Goal: Task Accomplishment & Management: Use online tool/utility

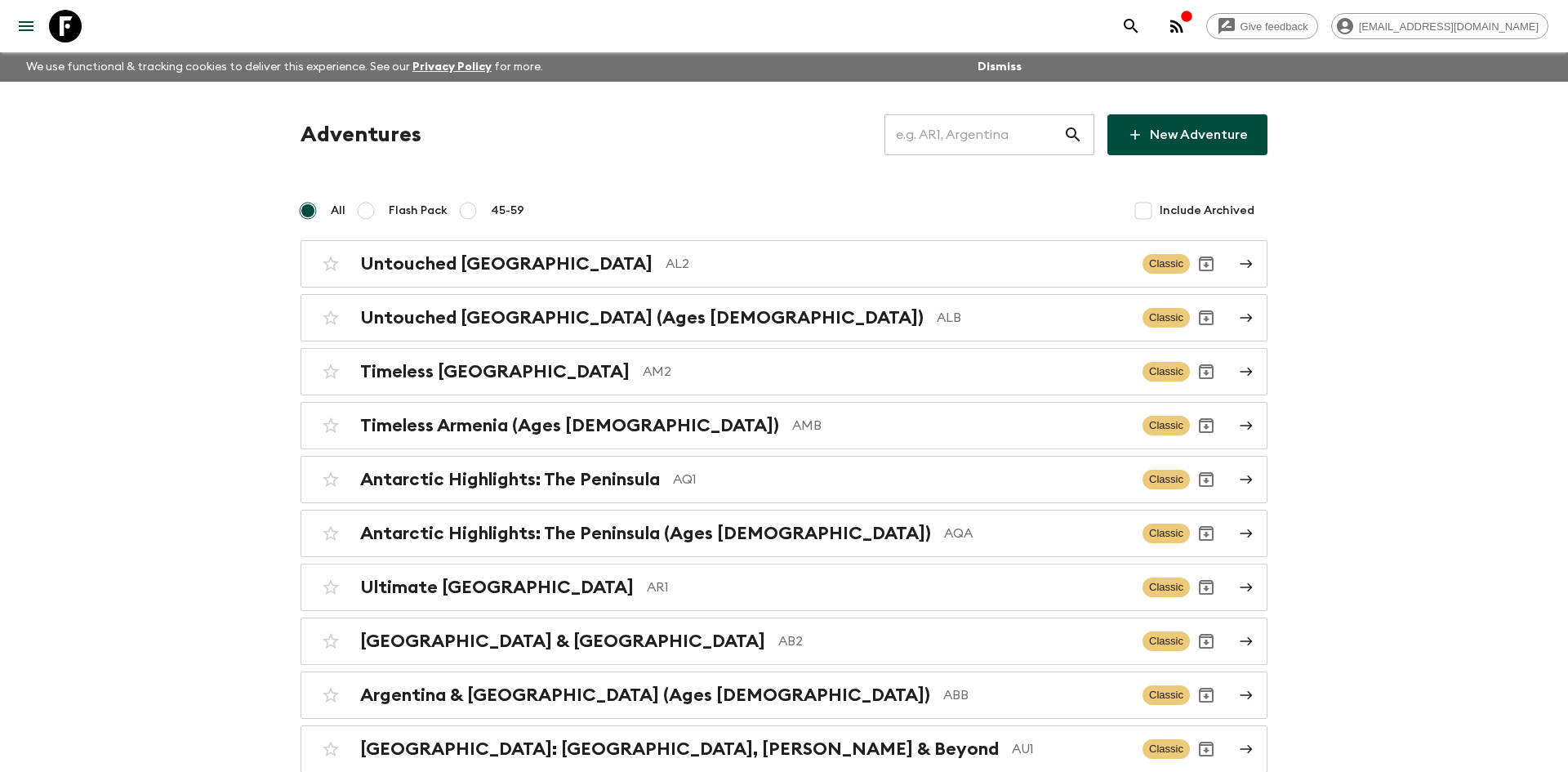
click at [956, 144] on input "text" at bounding box center [974, 134] width 179 height 46
type input "th1"
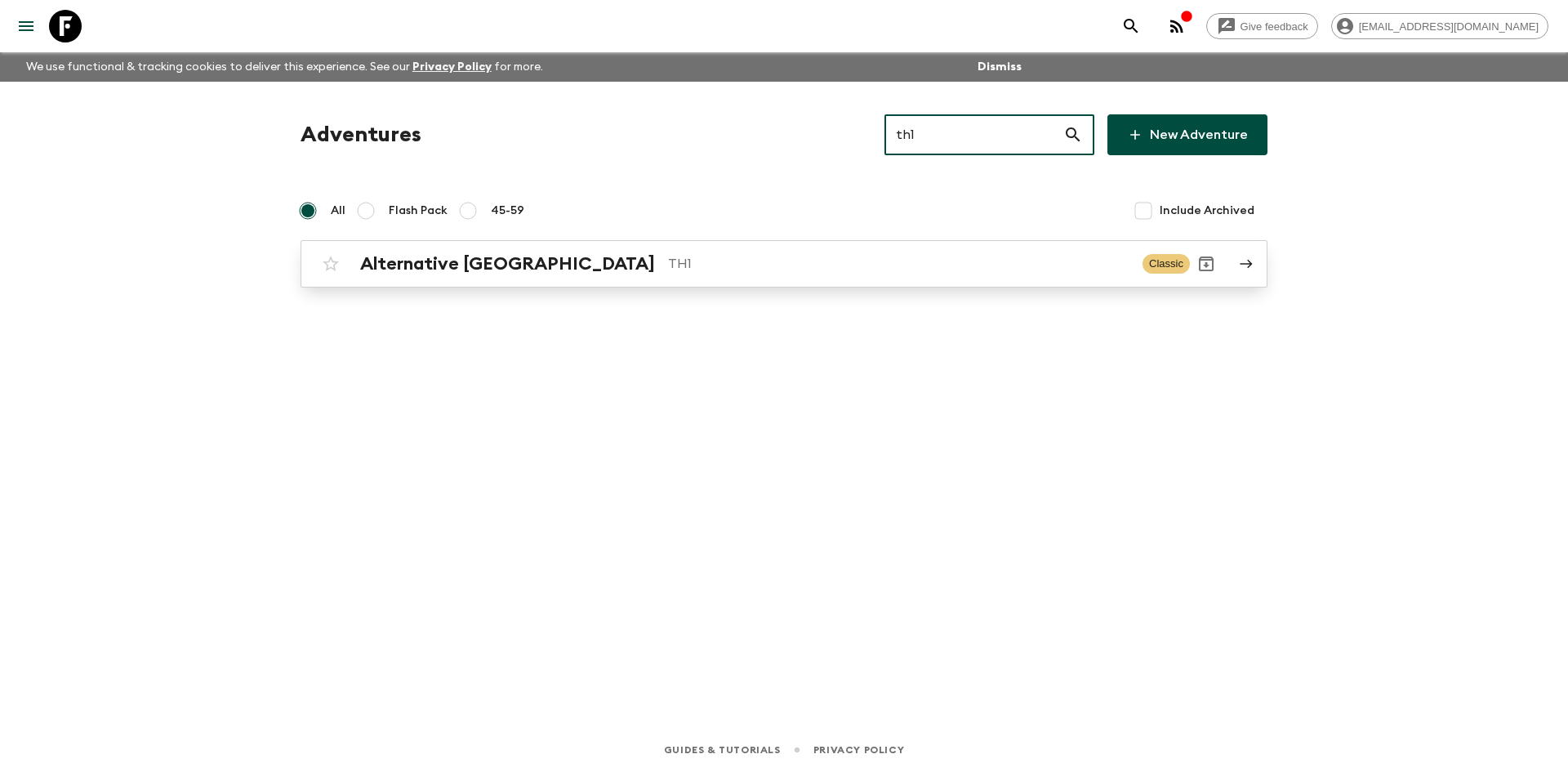
click at [682, 280] on link "Alternative [GEOGRAPHIC_DATA] TH1 Classic" at bounding box center [784, 264] width 966 height 48
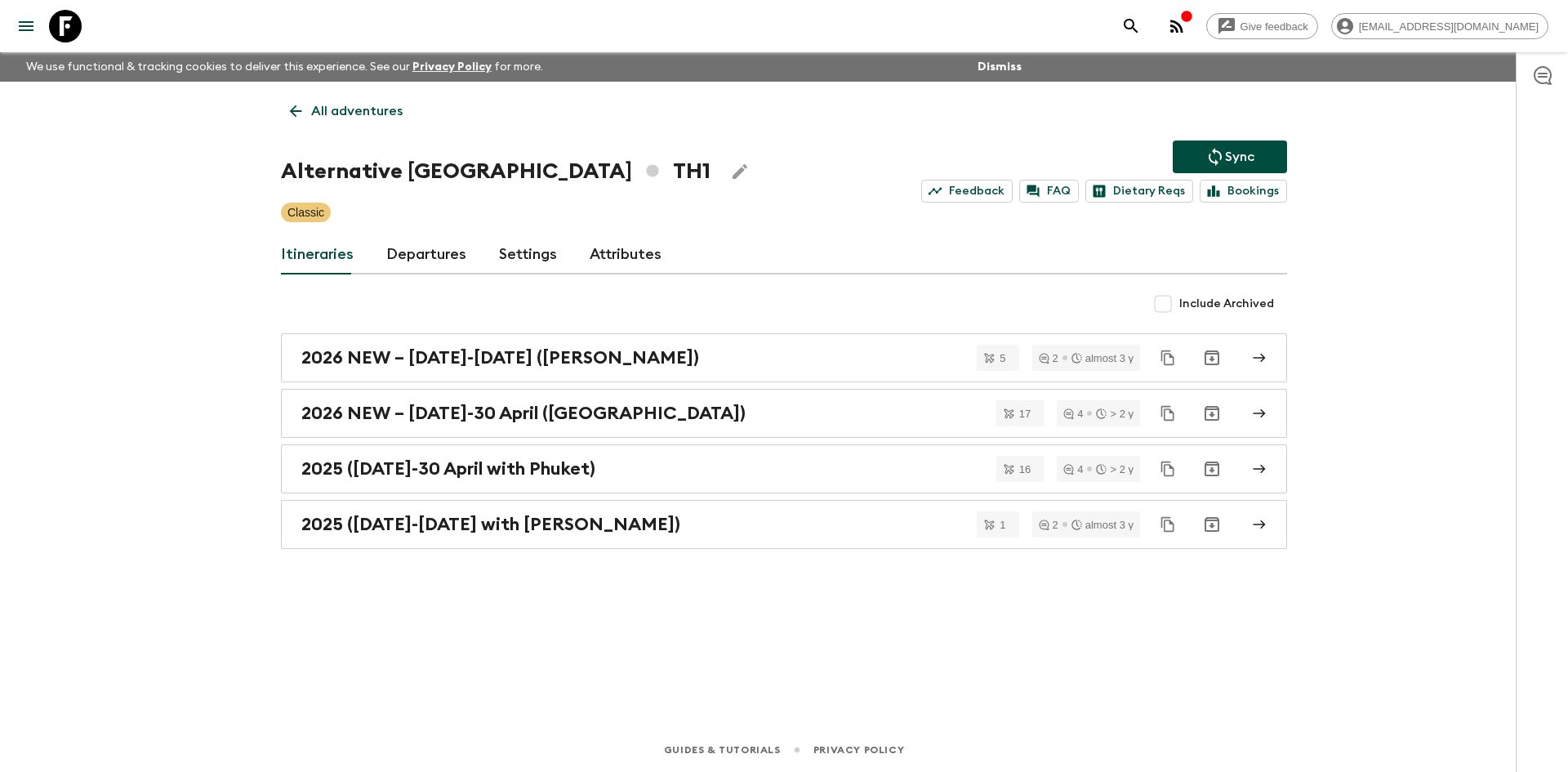
click at [1258, 149] on button "Sync" at bounding box center [1229, 157] width 114 height 33
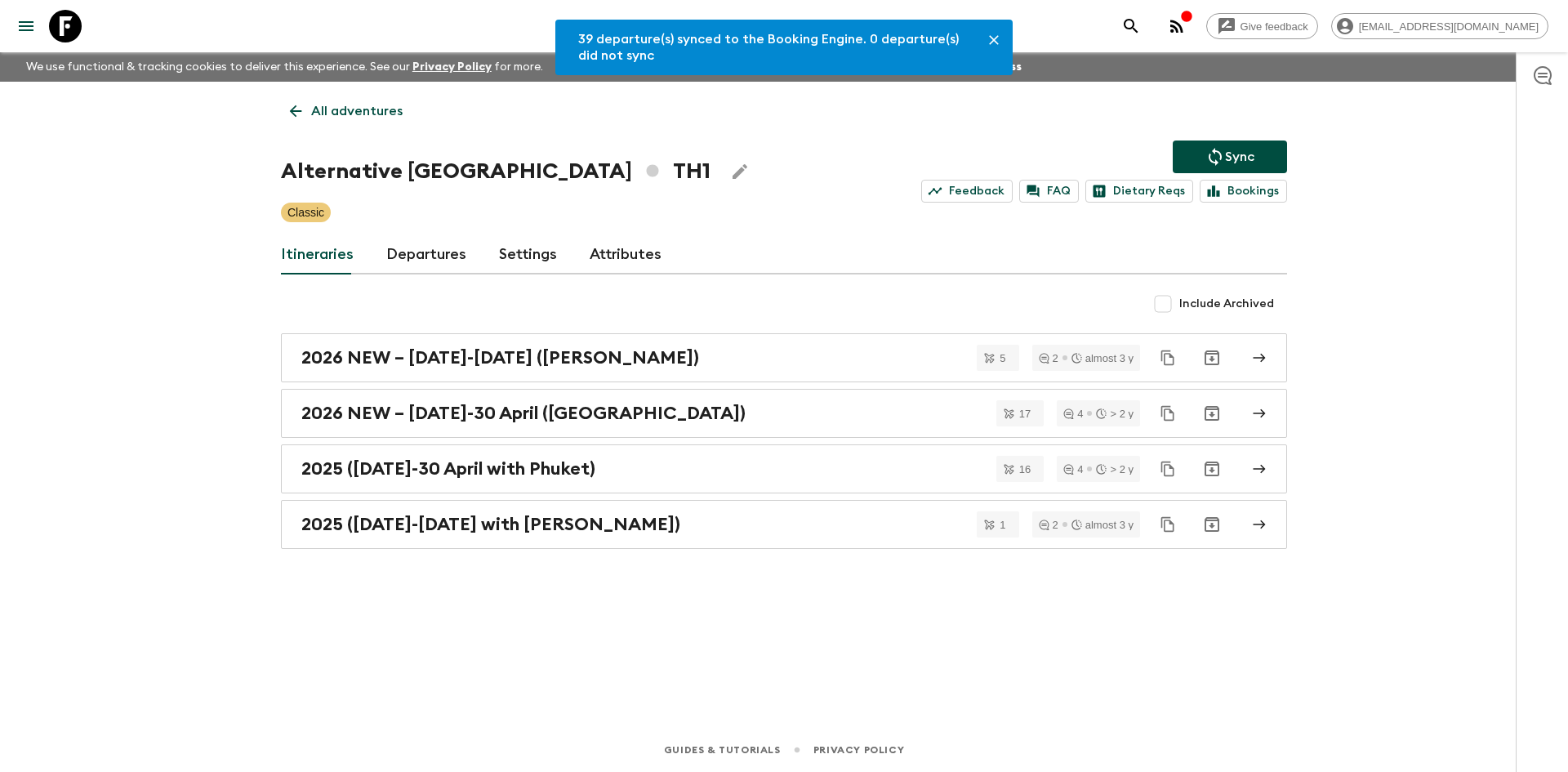
click at [435, 256] on link "Departures" at bounding box center [426, 255] width 80 height 39
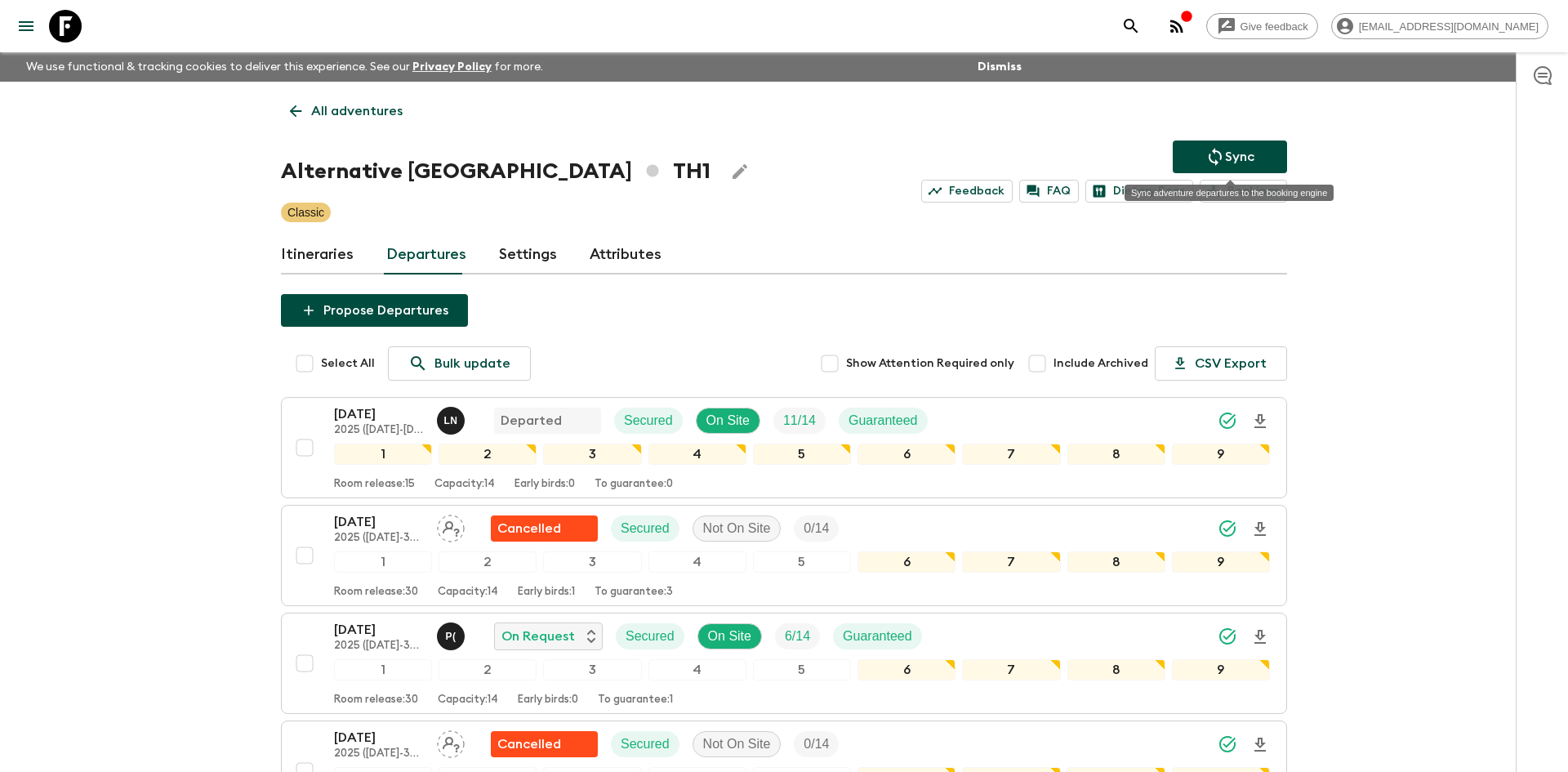
click at [1185, 159] on button "Sync" at bounding box center [1229, 157] width 114 height 33
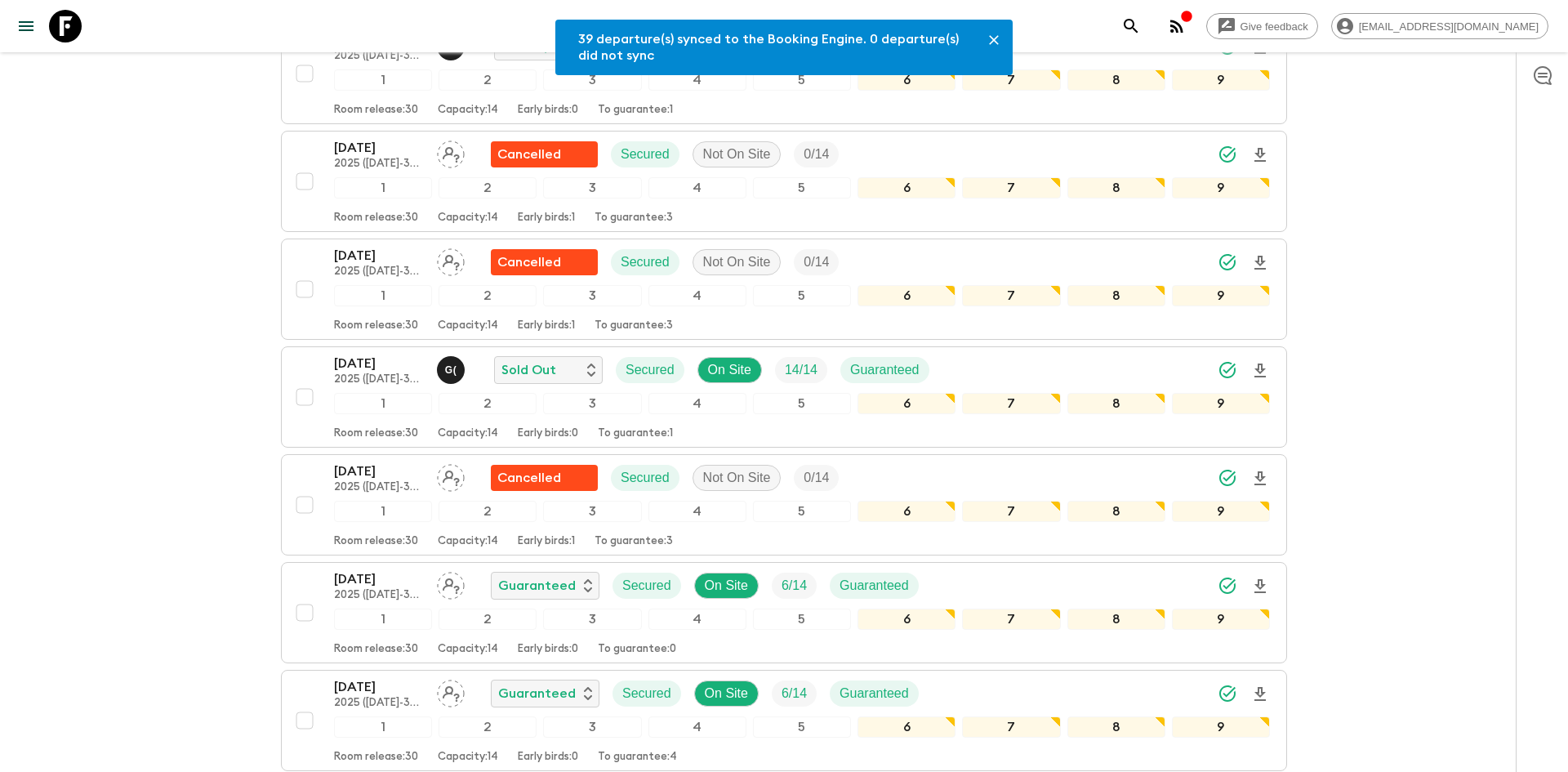
scroll to position [599, 0]
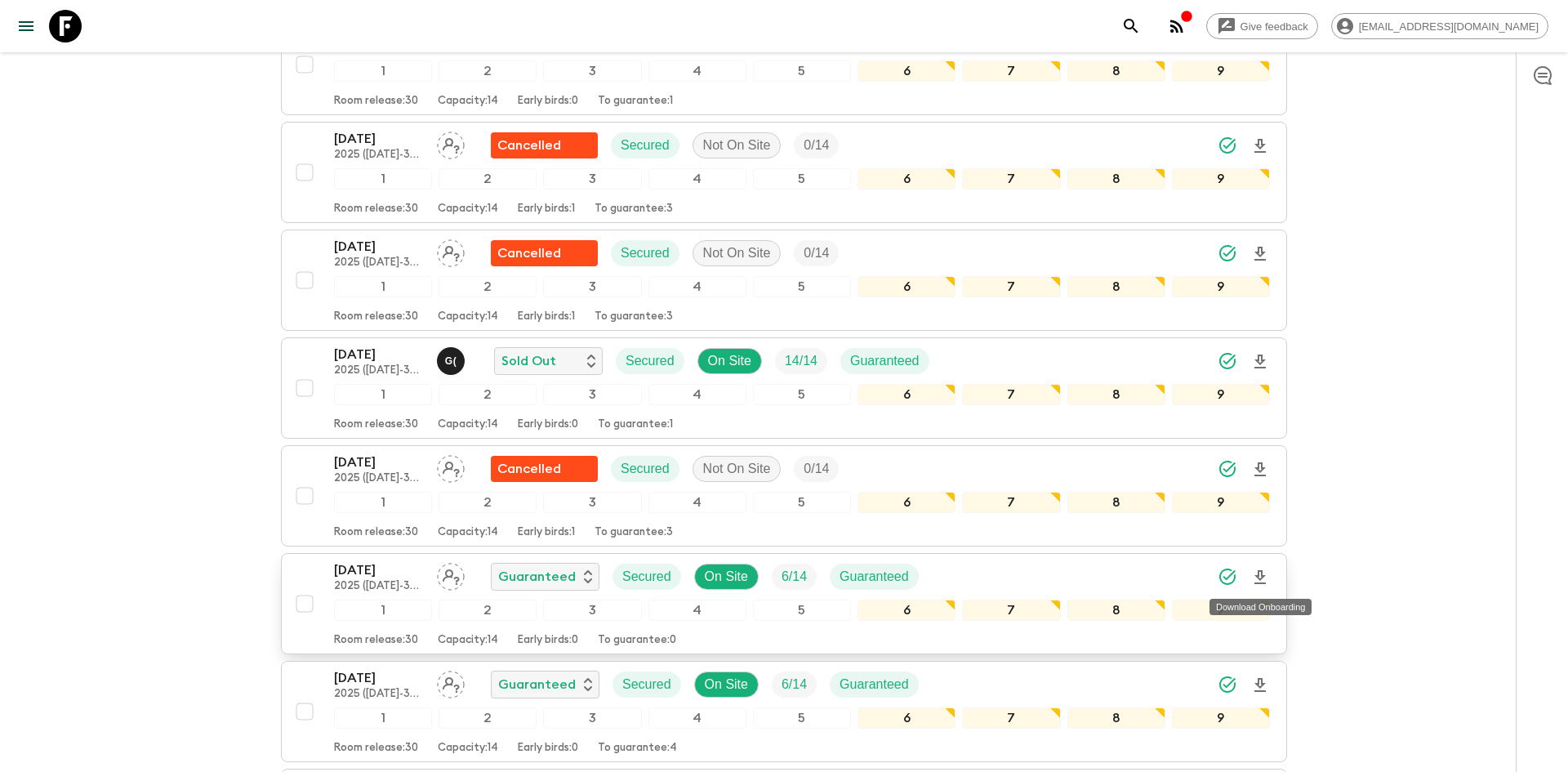
click at [1264, 579] on icon "Download Onboarding" at bounding box center [1259, 577] width 19 height 19
click at [1264, 572] on icon "Download Onboarding" at bounding box center [1259, 577] width 19 height 19
